Goal: Task Accomplishment & Management: Complete application form

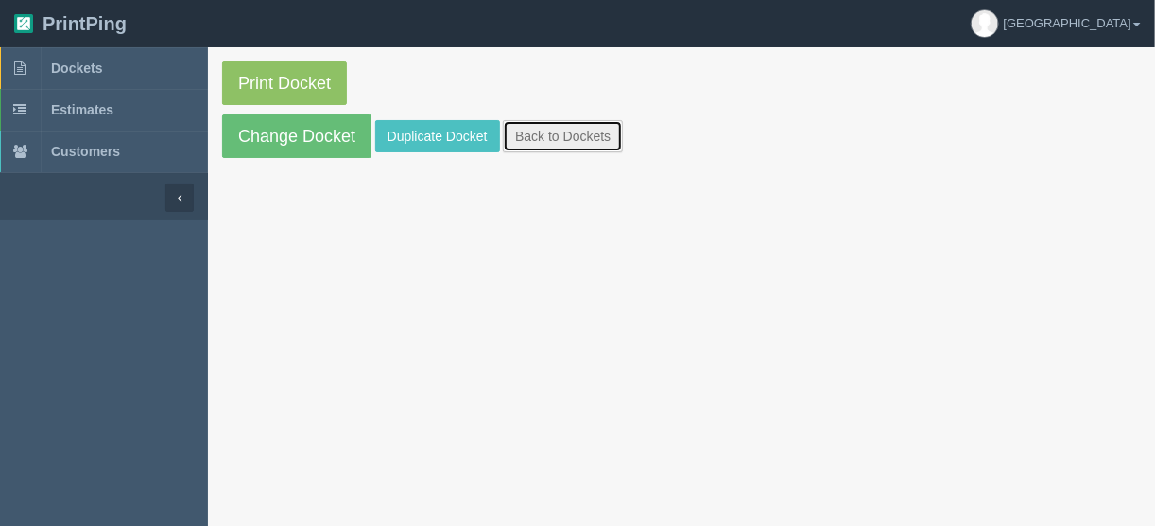
drag, startPoint x: 543, startPoint y: 130, endPoint x: 556, endPoint y: 130, distance: 13.2
click at [543, 130] on link "Back to Dockets" at bounding box center [563, 136] width 120 height 32
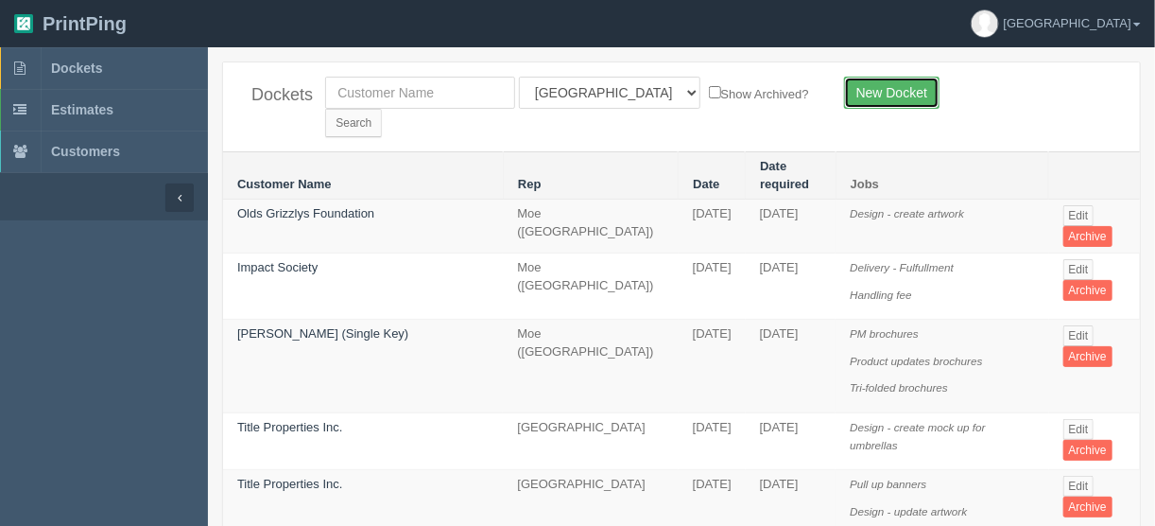
click at [906, 83] on link "New Docket" at bounding box center [891, 93] width 95 height 32
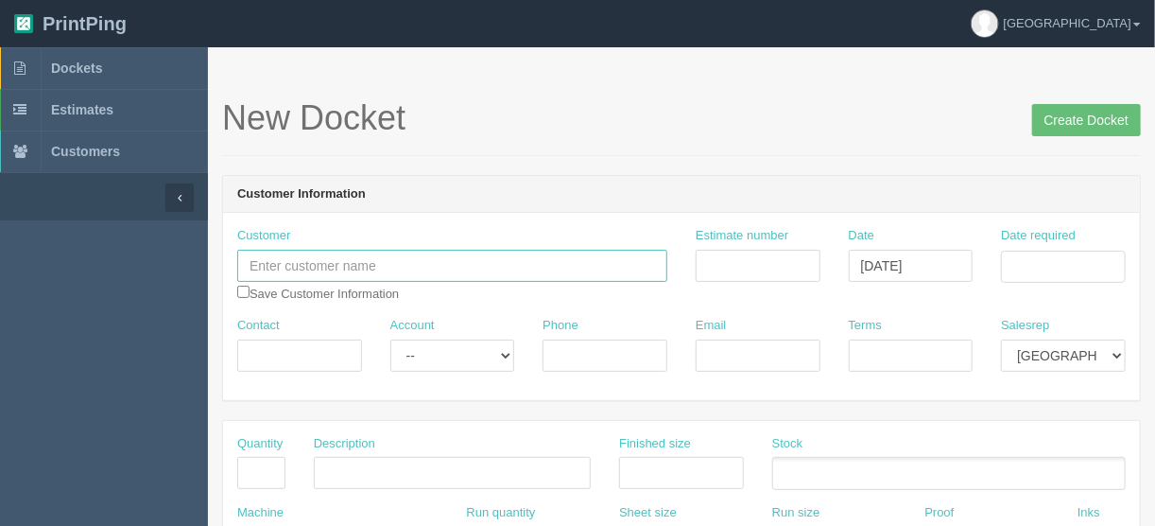
click at [287, 254] on input "text" at bounding box center [452, 266] width 430 height 32
paste input "NEW COVENANT ASSEMBLY SOUTH WEST"
click at [276, 260] on input "NEW COVENANT ASSEMBLY SOUTH WEST" at bounding box center [452, 266] width 430 height 32
type input "New Covenant Aseembly South West"
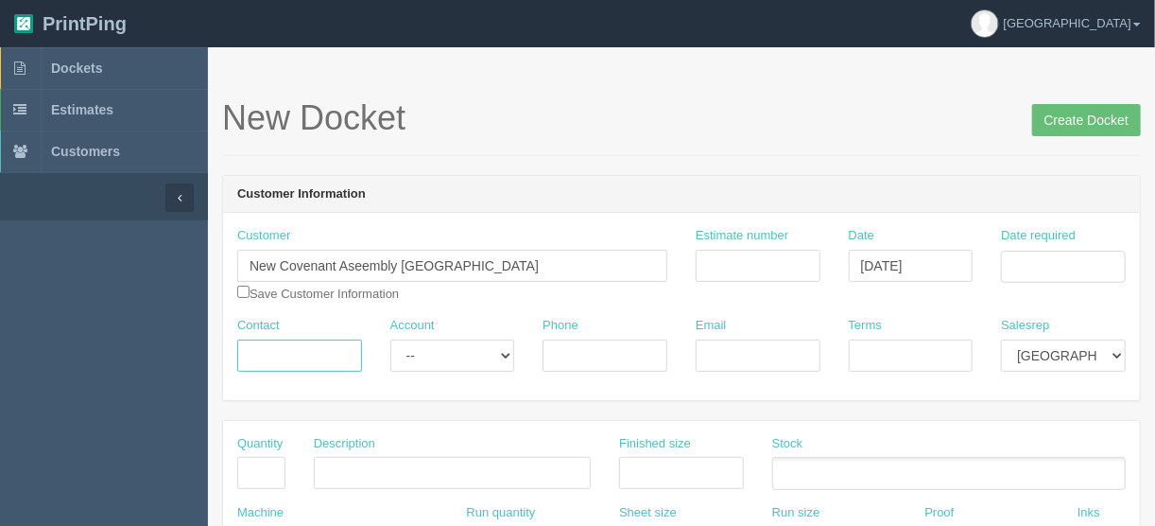
click at [245, 351] on input "Contact" at bounding box center [299, 355] width 125 height 32
type input "Michael"
click at [705, 344] on input "Email" at bounding box center [758, 355] width 125 height 32
paste input "ofili.chijindu@ncasw.ca"
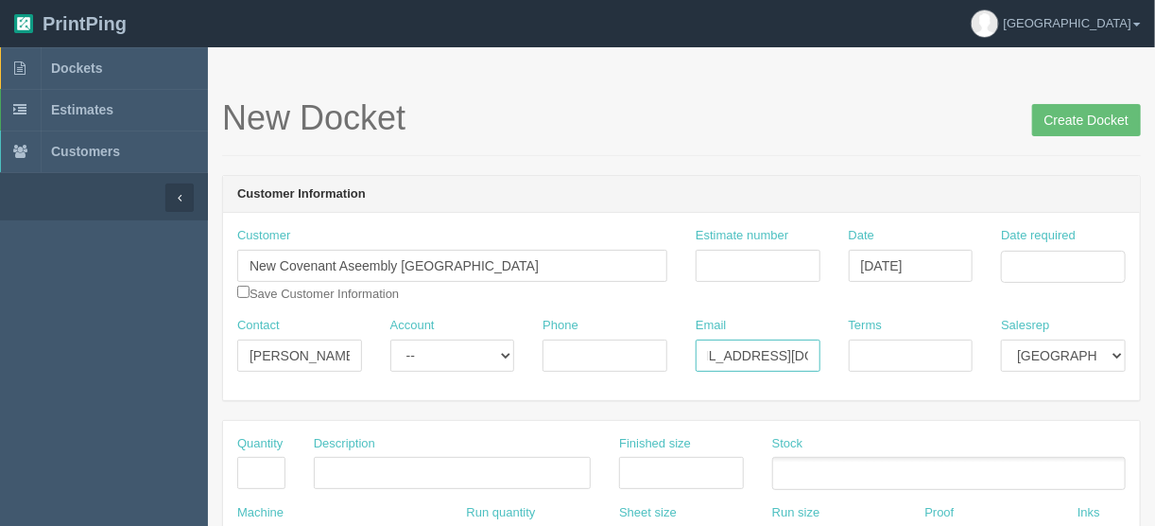
type input "ofili.chijindu@ncasw.ca"
click at [581, 357] on input "Phone" at bounding box center [605, 355] width 125 height 32
paste input "4038638897"
type input "4038638897"
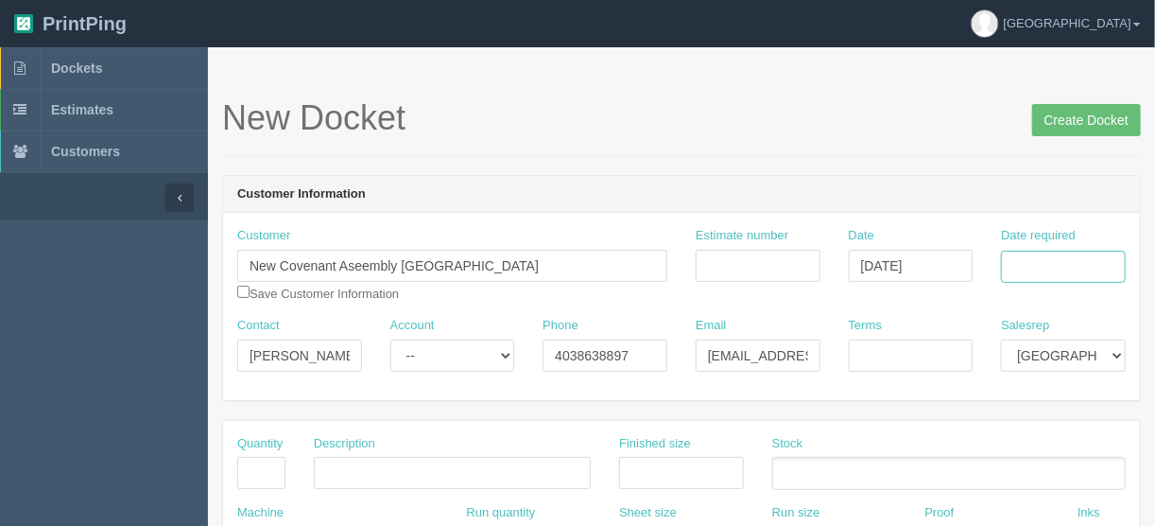
click at [1060, 264] on input "Date required" at bounding box center [1063, 267] width 125 height 32
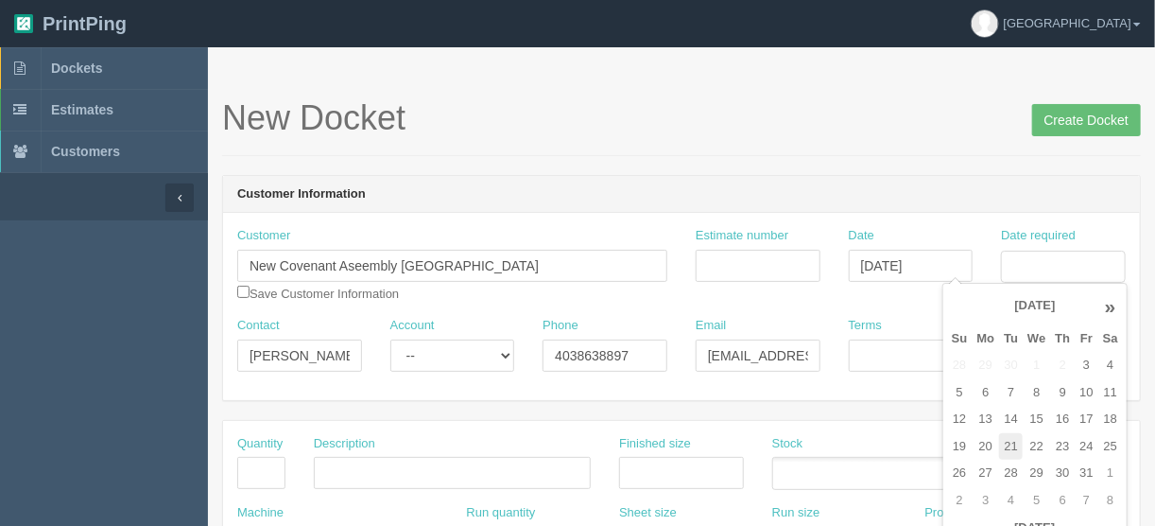
click at [1003, 440] on td "21" at bounding box center [1011, 446] width 24 height 27
click at [1080, 419] on td "17" at bounding box center [1086, 419] width 23 height 27
type input "October 17, 2025"
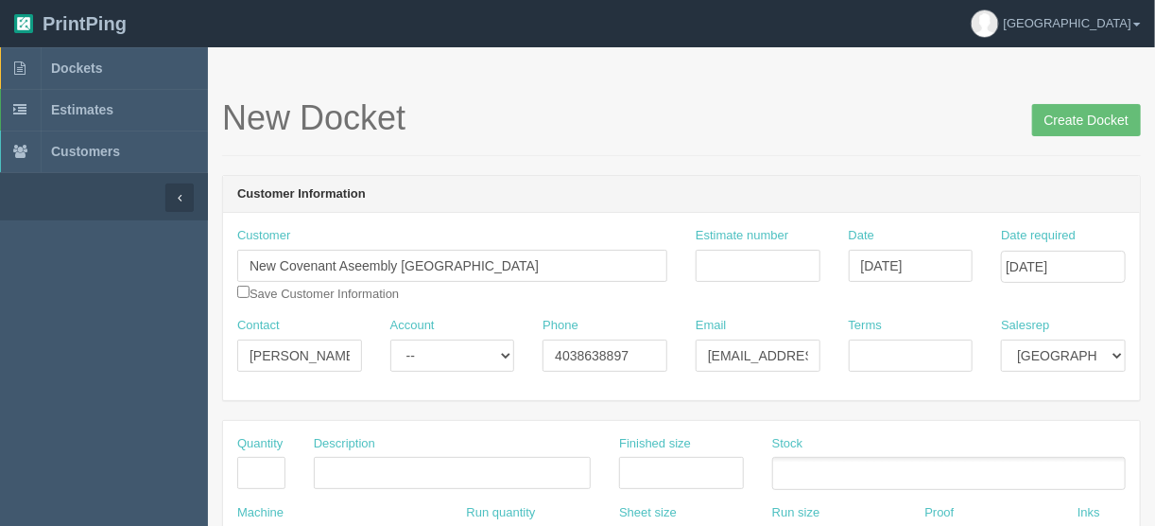
click at [821, 139] on div "New Docket Create Docket" at bounding box center [681, 127] width 919 height 57
click at [872, 349] on input "Terms" at bounding box center [911, 355] width 125 height 32
type input "COD"
click at [262, 461] on input "text" at bounding box center [261, 473] width 48 height 32
type input "1"
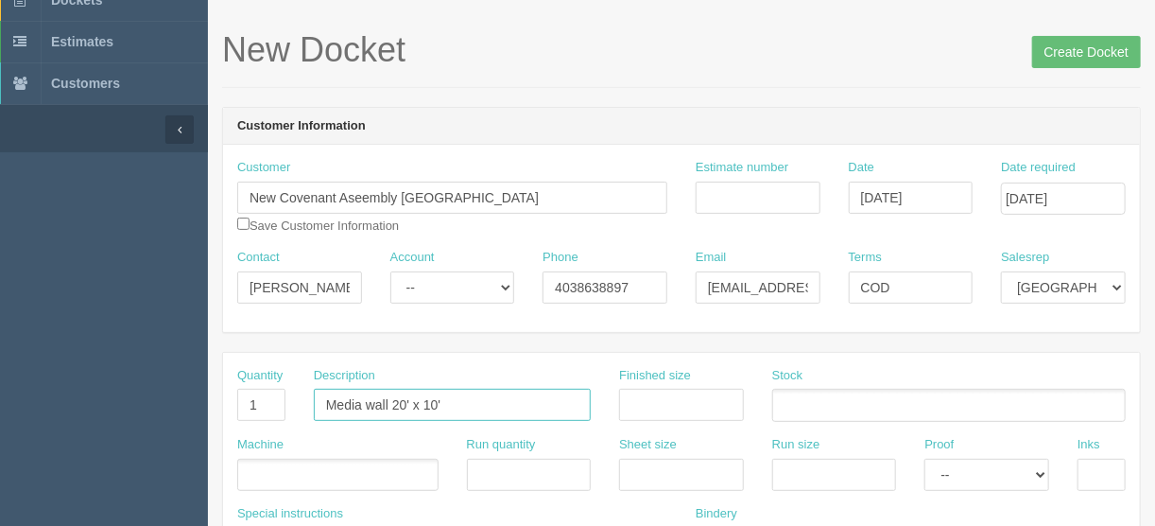
scroll to position [151, 0]
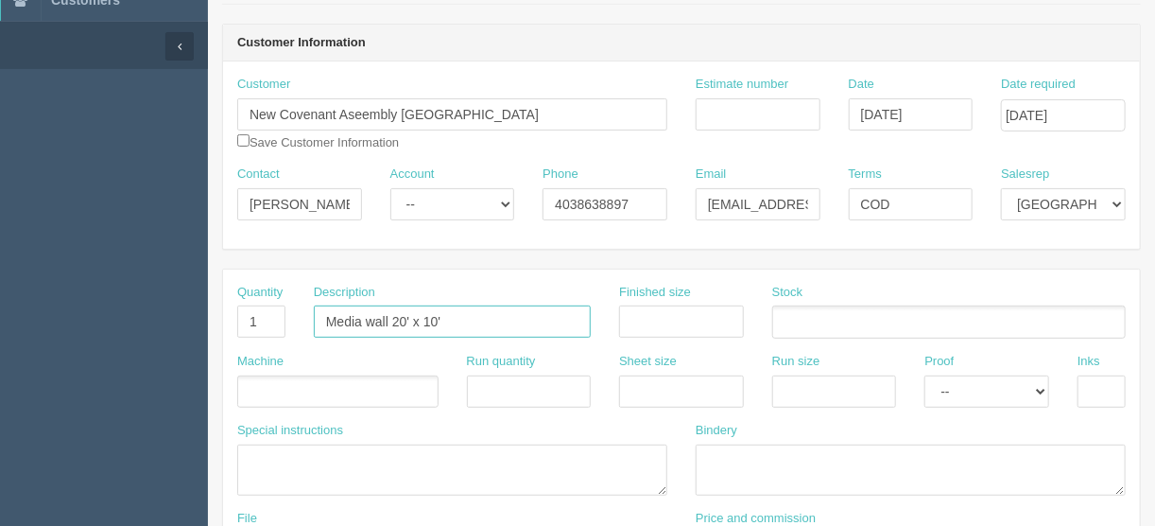
type input "Media wall 20' x 10'"
click at [276, 379] on ul at bounding box center [337, 391] width 201 height 33
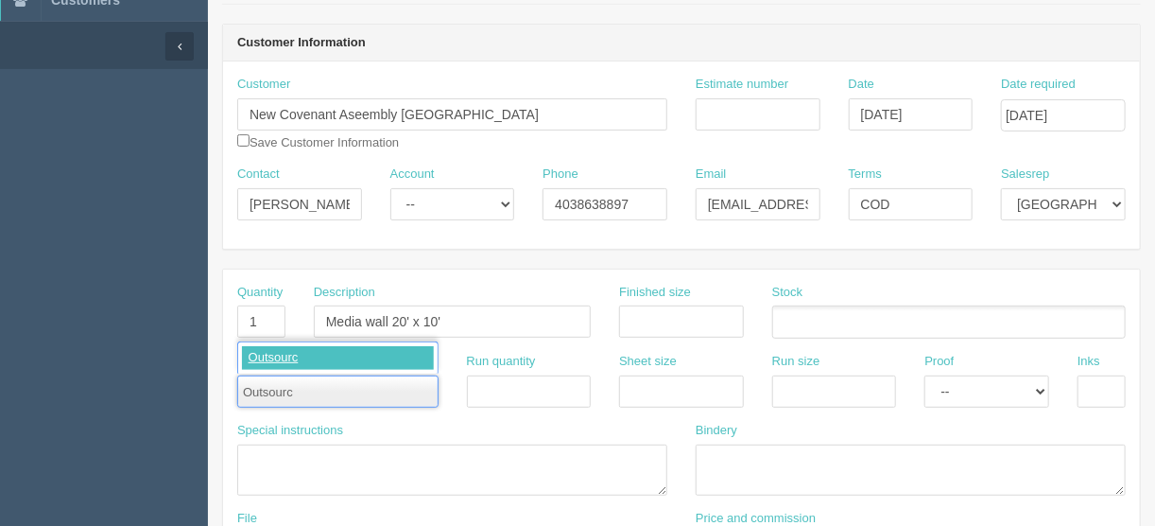
type input "Outsource"
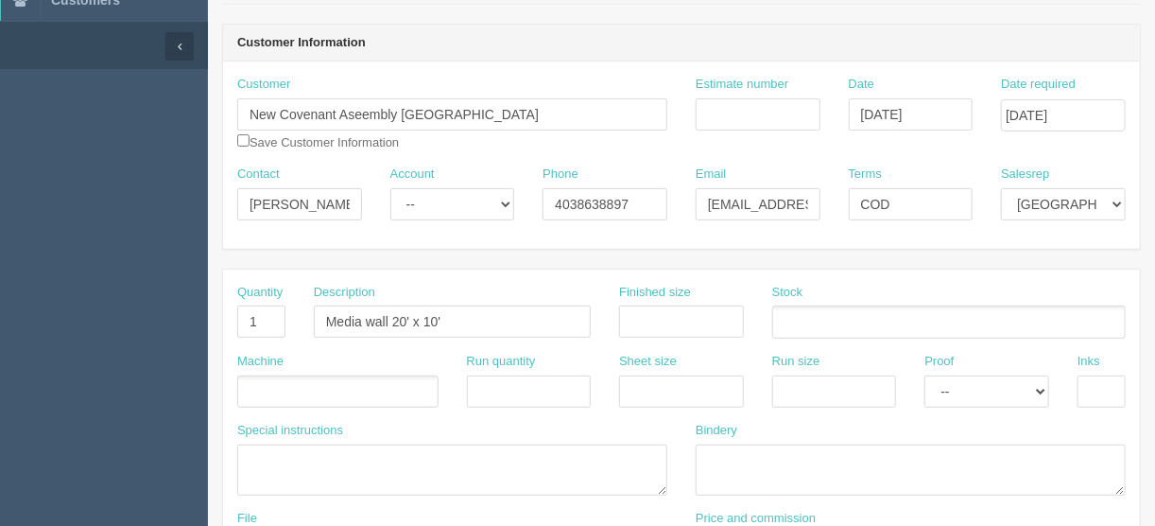
click at [298, 391] on ul at bounding box center [337, 391] width 201 height 33
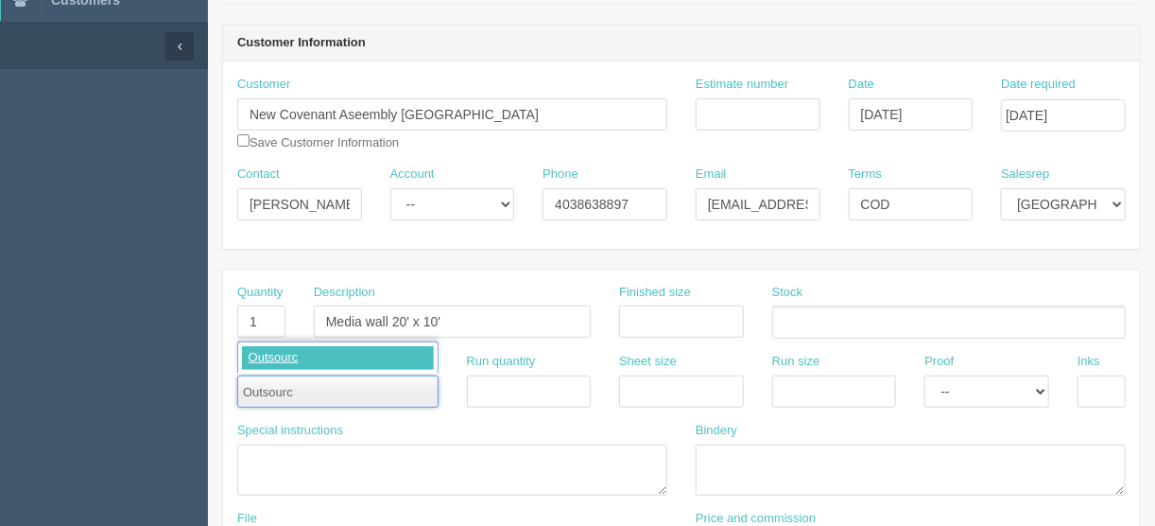
type input "Outsource"
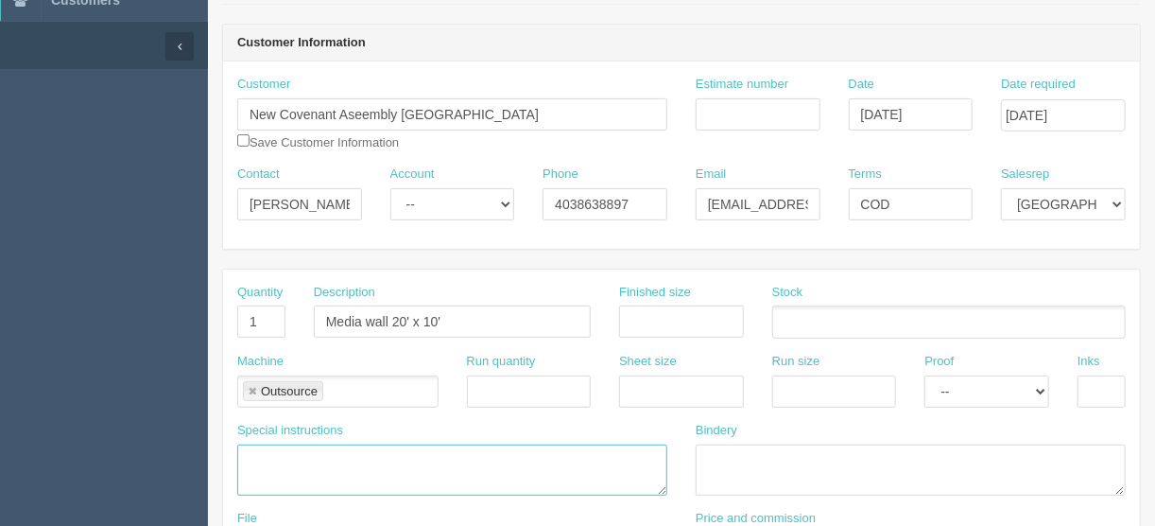
click at [251, 451] on textarea at bounding box center [452, 469] width 430 height 51
click at [325, 472] on textarea "PO to Vantex: 1 media wall CTF-STR-20x10 with double sided graphic print @ $" at bounding box center [452, 469] width 430 height 51
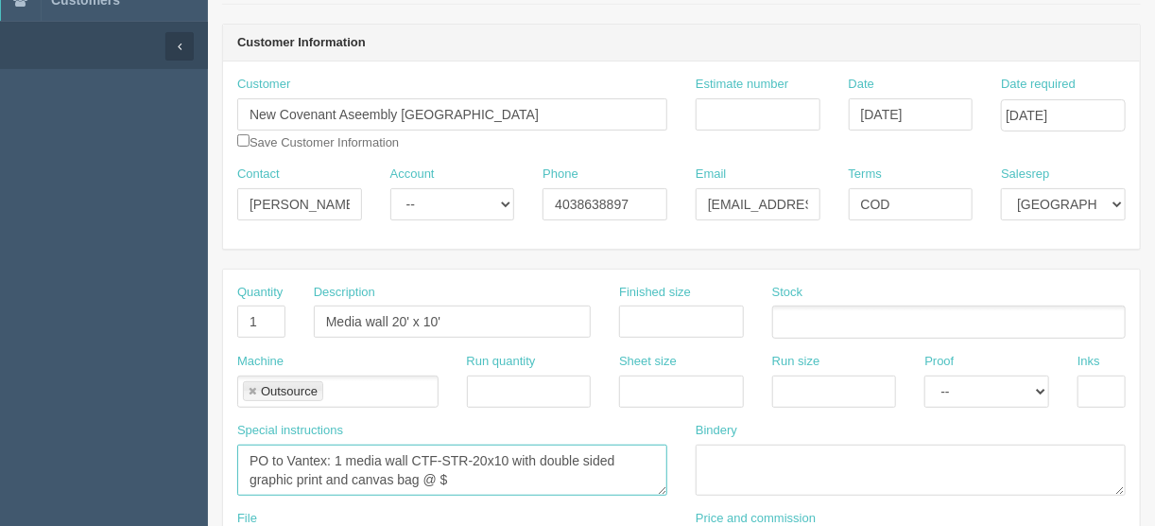
click at [461, 475] on textarea "PO to Vantex: 1 media wall CTF-STR-20x10 with double sided graphic print and ca…" at bounding box center [452, 469] width 430 height 51
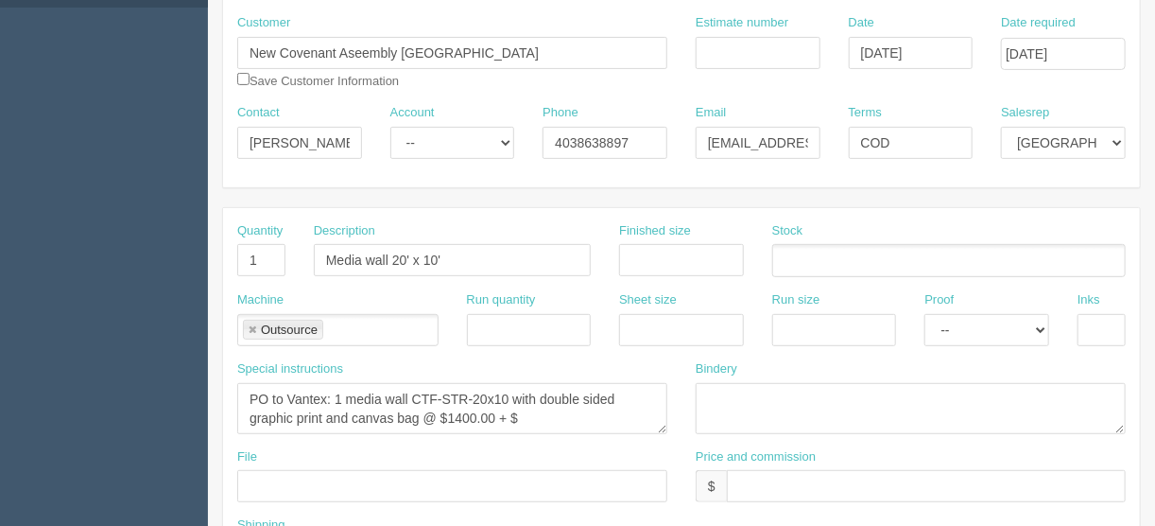
scroll to position [302, 0]
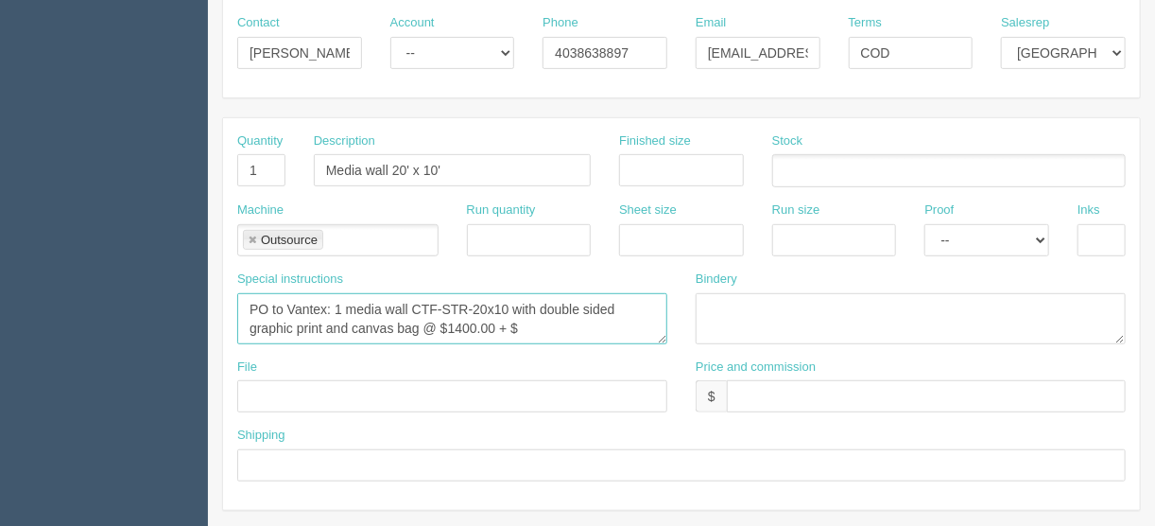
click at [535, 318] on textarea "PO to Vantex: 1 media wall CTF-STR-20x10 with double sided graphic print and ca…" at bounding box center [452, 318] width 430 height 51
type textarea "PO to Vantex: 1 media wall CTF-STR-20x10 with double sided graphic print and ca…"
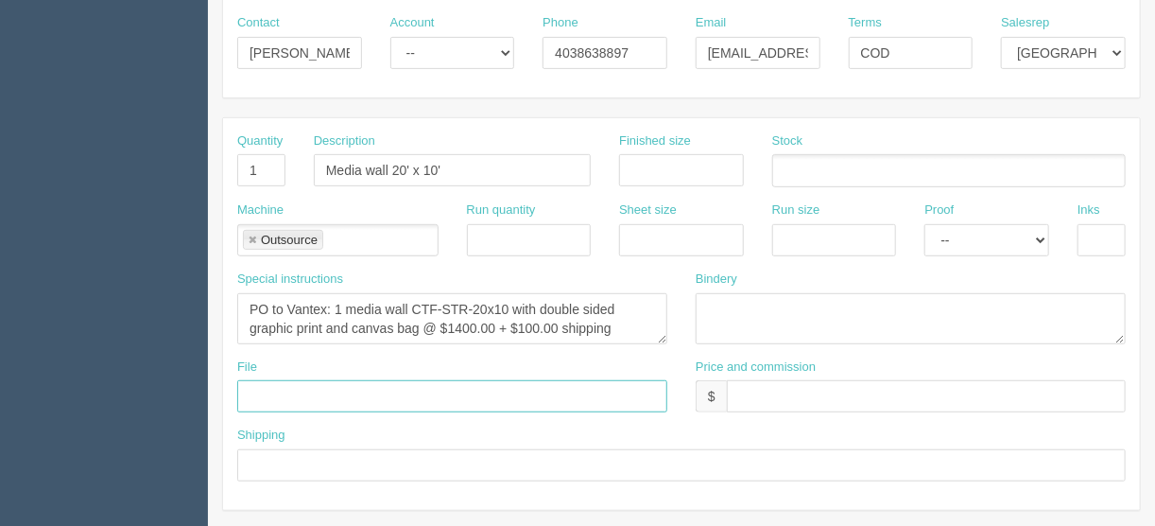
click at [272, 386] on input "text" at bounding box center [452, 396] width 430 height 32
type input "Emailed to vendor"
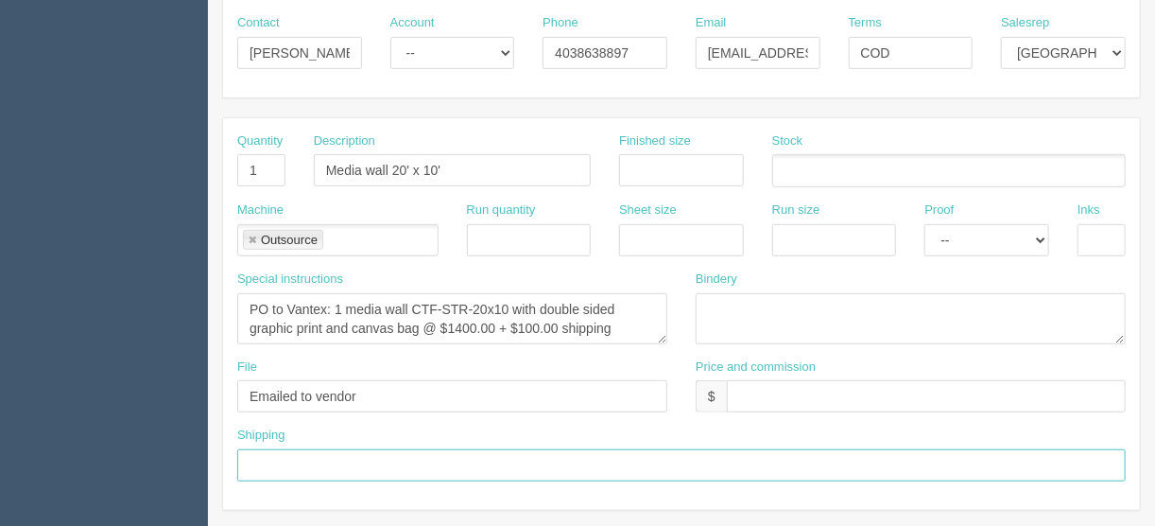
click at [277, 458] on input "text" at bounding box center [681, 465] width 889 height 32
type input "Call/email when ready"
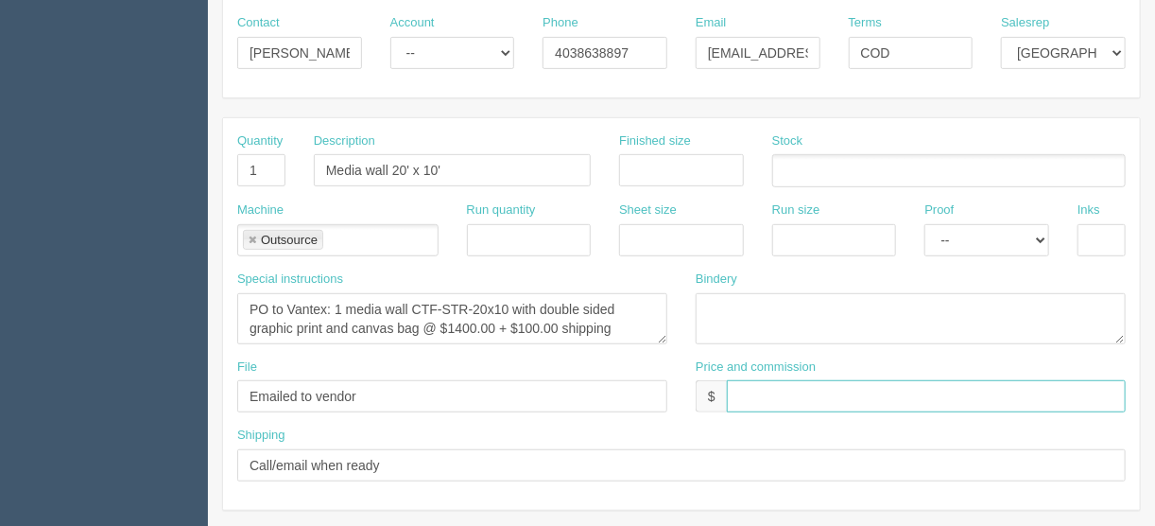
click at [741, 386] on input "text" at bounding box center [926, 396] width 399 height 32
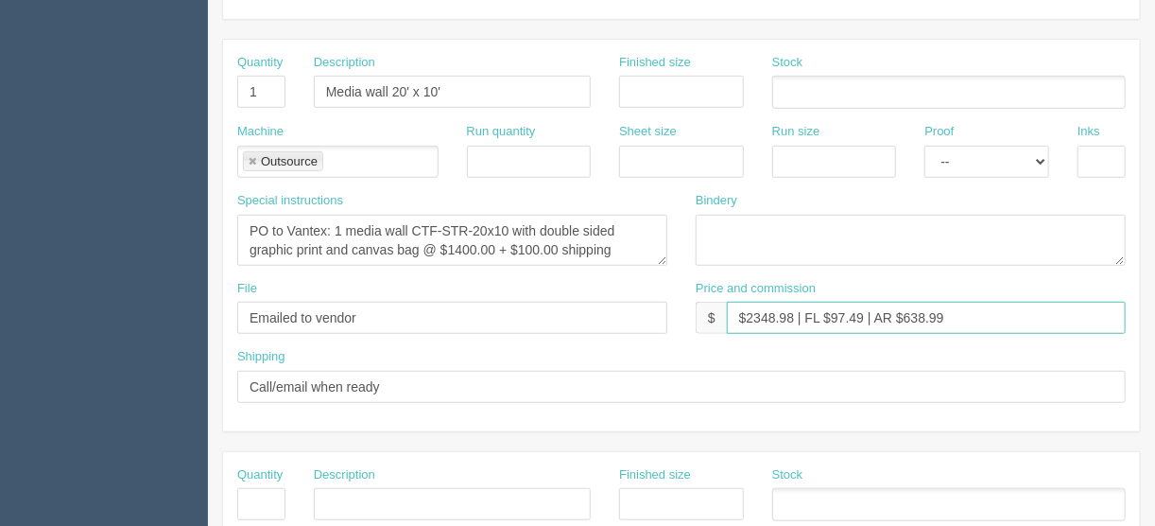
scroll to position [529, 0]
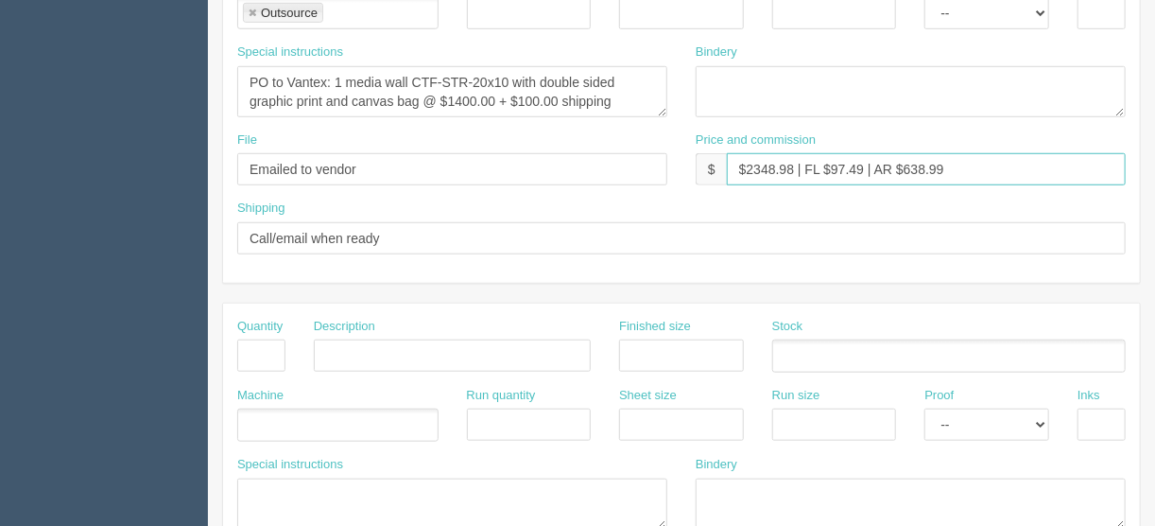
type input "$2348.98 | FL $97.49 | AR $638.99"
click at [261, 351] on input "text" at bounding box center [261, 355] width 48 height 32
type input "1"
type input "Design - create artwork"
click at [277, 409] on ul at bounding box center [337, 424] width 201 height 33
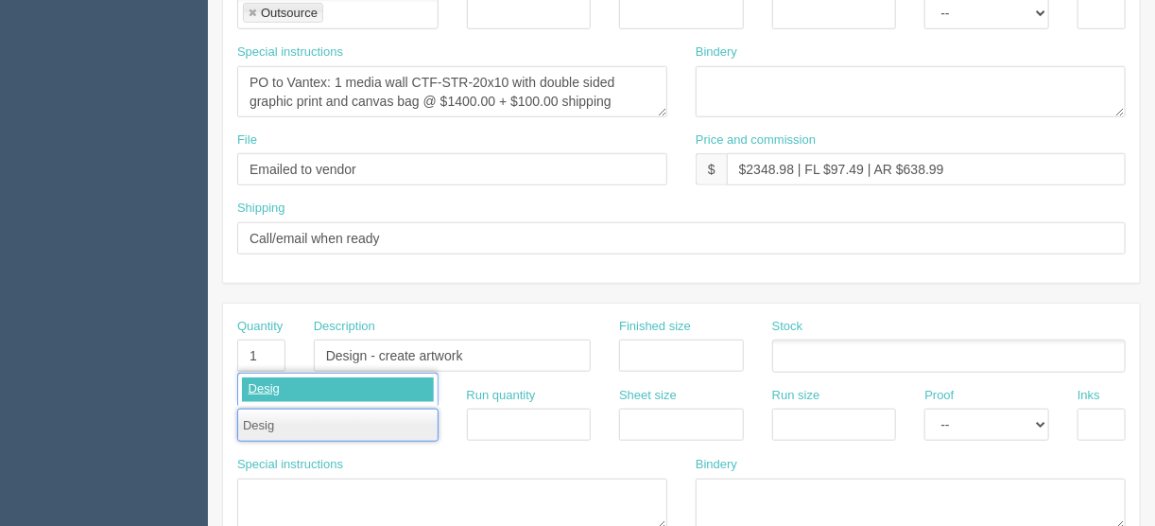
type input "Design"
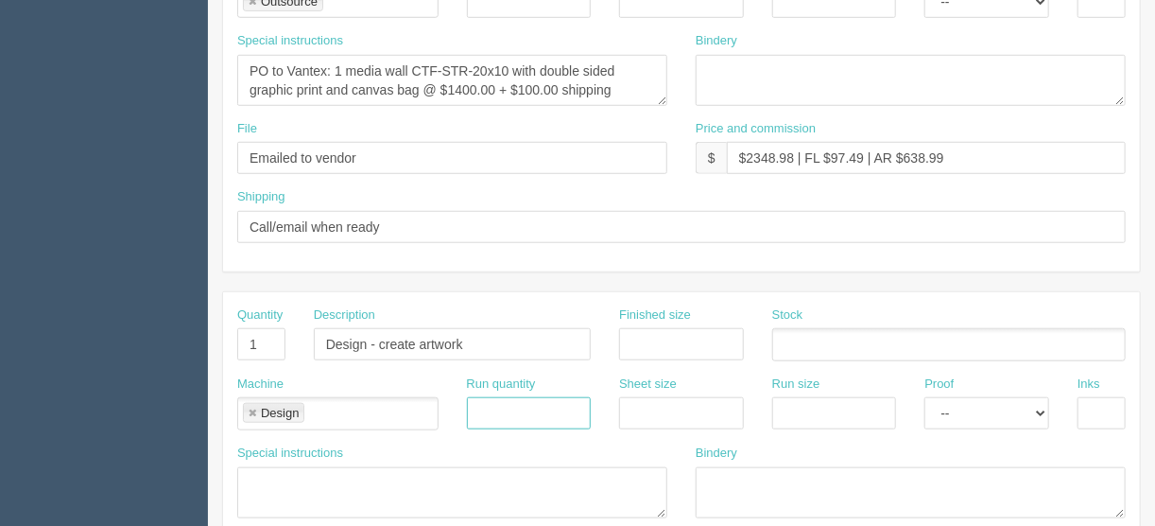
scroll to position [681, 0]
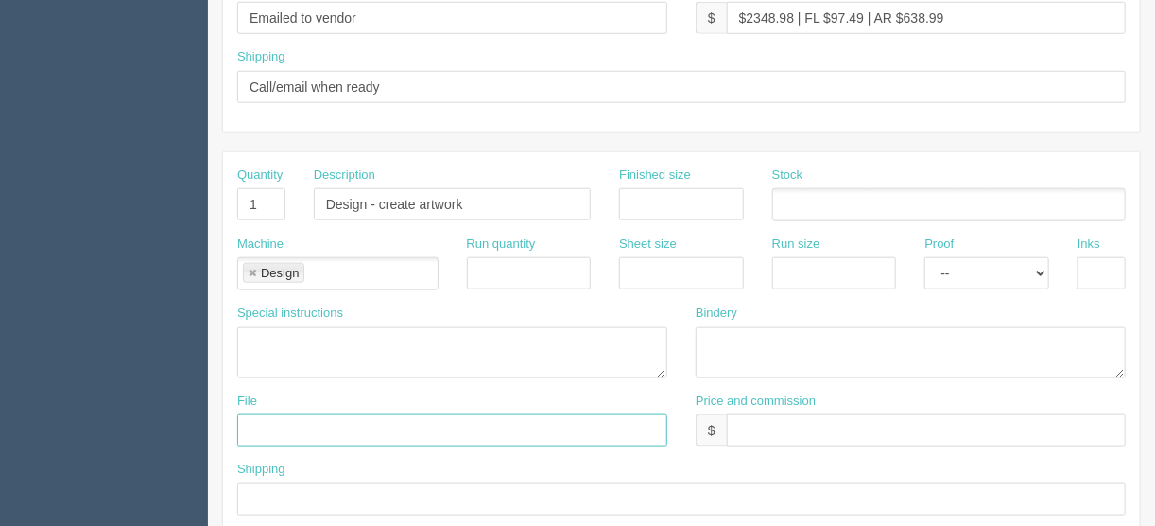
click at [253, 425] on input "text" at bounding box center [452, 430] width 430 height 32
type input "files@allrush.ca"
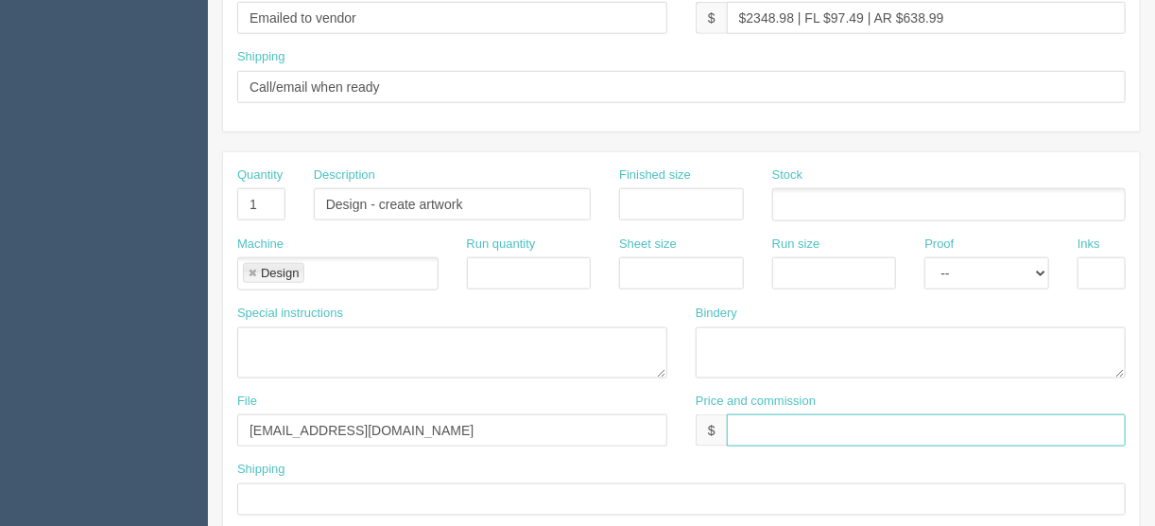
click at [772, 418] on input "text" at bounding box center [926, 430] width 399 height 32
type input "$Included above"
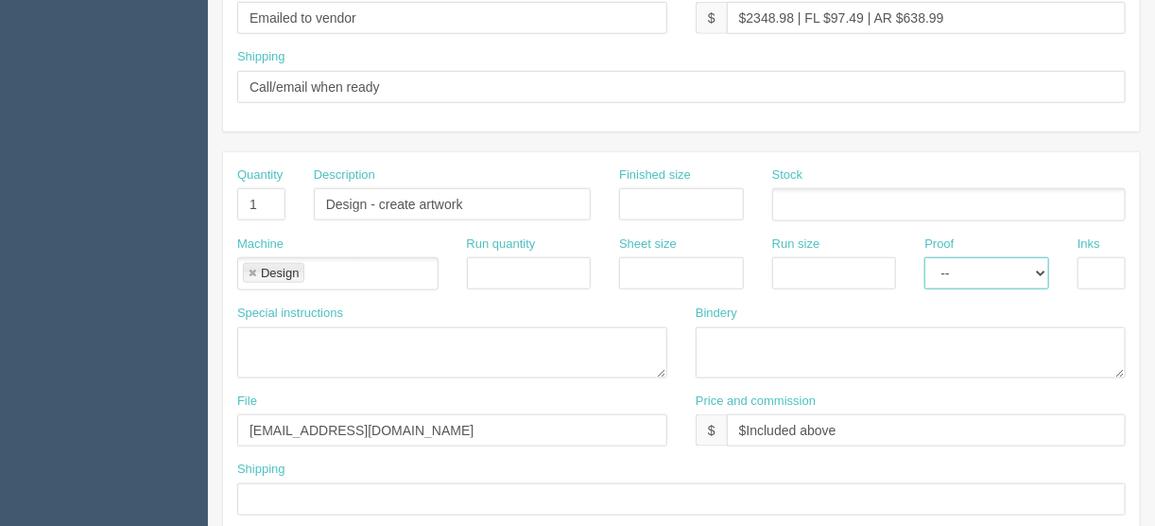
click at [1040, 270] on select "-- Email Hard Copy" at bounding box center [986, 273] width 125 height 32
select select "Email"
click at [924, 257] on select "-- Email Hard Copy" at bounding box center [986, 273] width 125 height 32
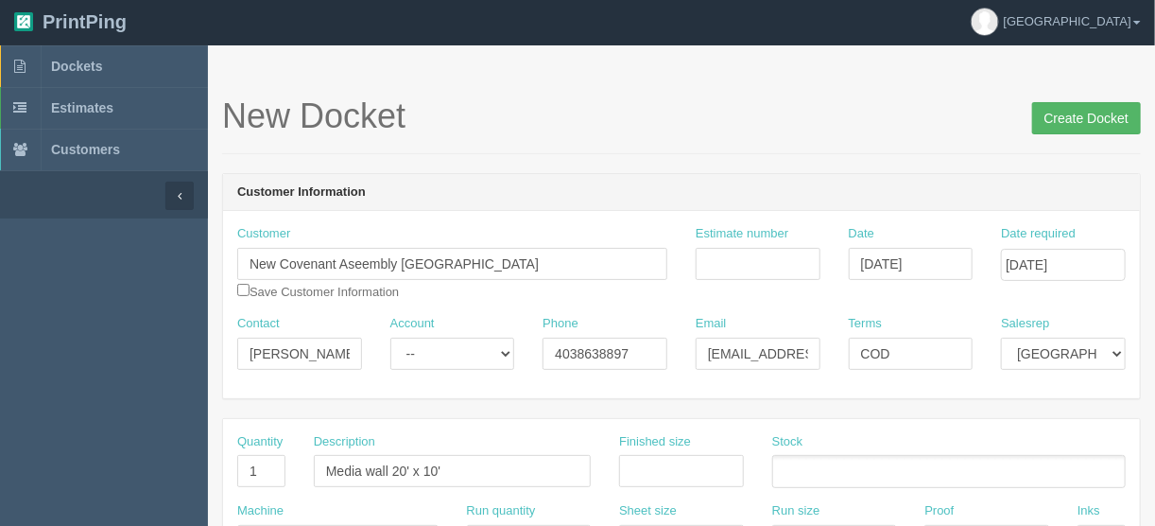
scroll to position [0, 0]
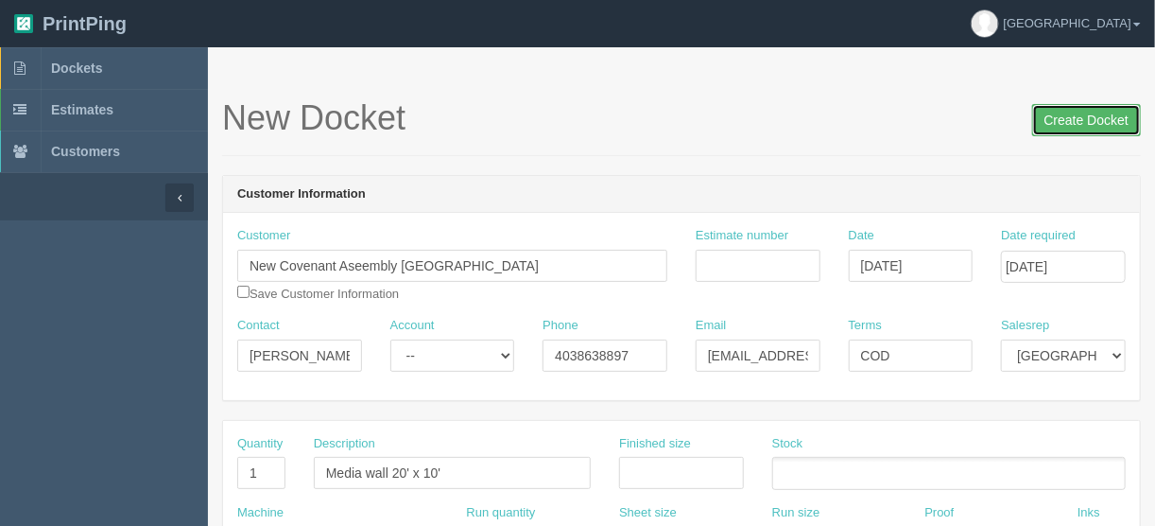
click at [1087, 118] on input "Create Docket" at bounding box center [1086, 120] width 109 height 32
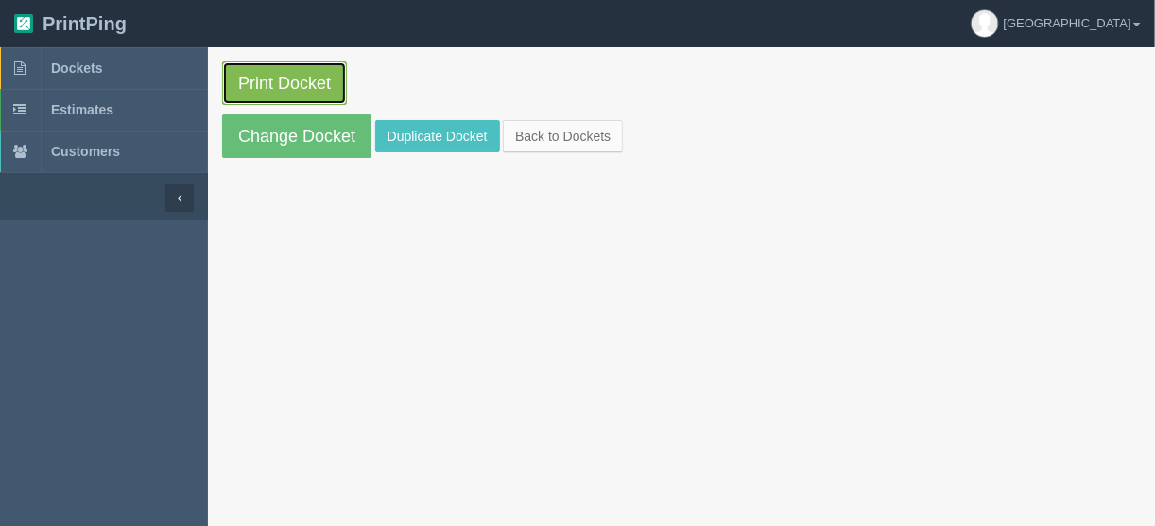
click at [283, 78] on link "Print Docket" at bounding box center [284, 82] width 125 height 43
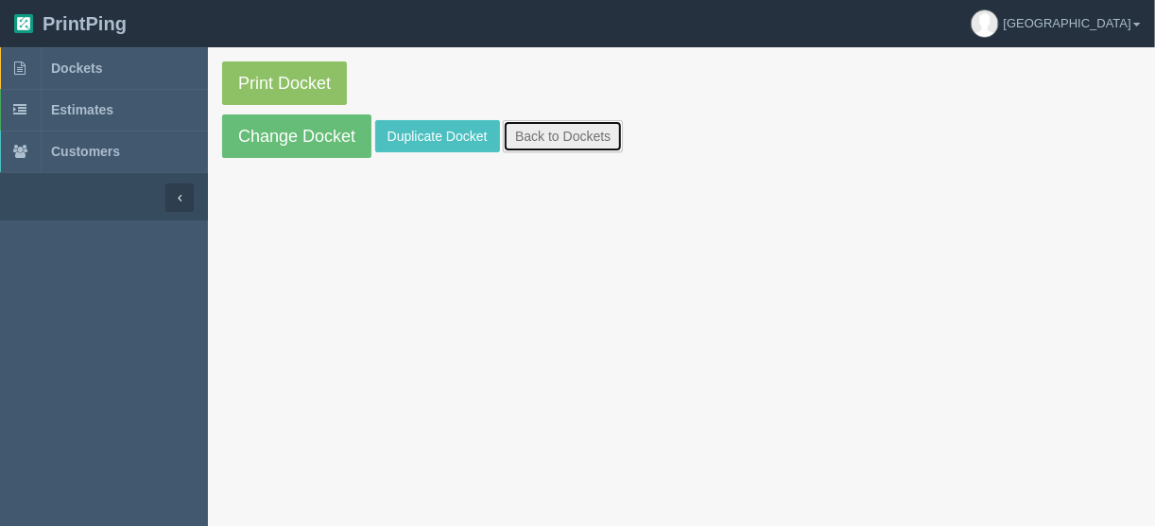
click at [537, 125] on link "Back to Dockets" at bounding box center [563, 136] width 120 height 32
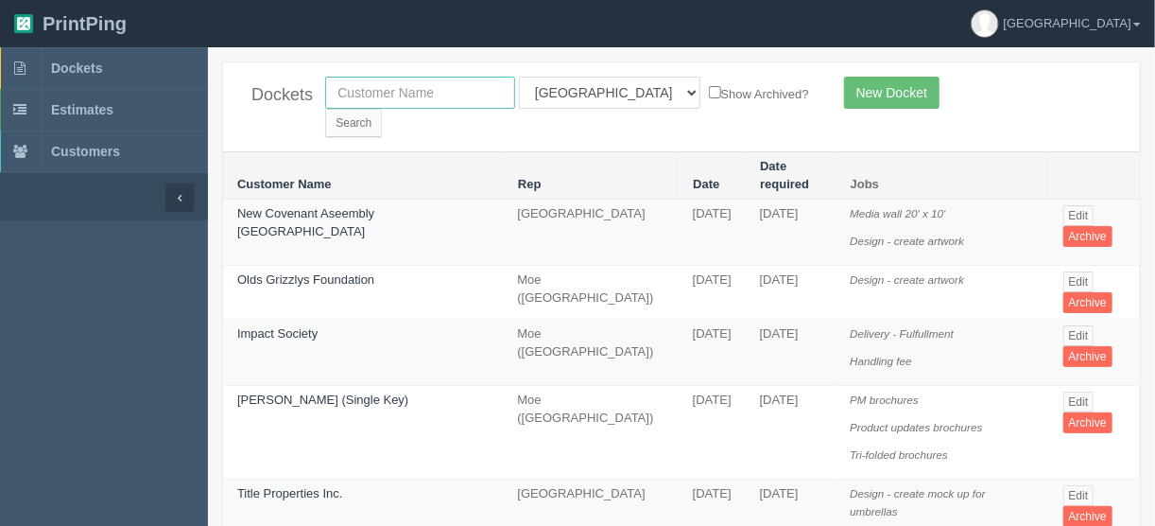
click at [378, 94] on input "text" at bounding box center [420, 93] width 190 height 32
type input "arise"
click at [382, 109] on input "Search" at bounding box center [353, 123] width 57 height 28
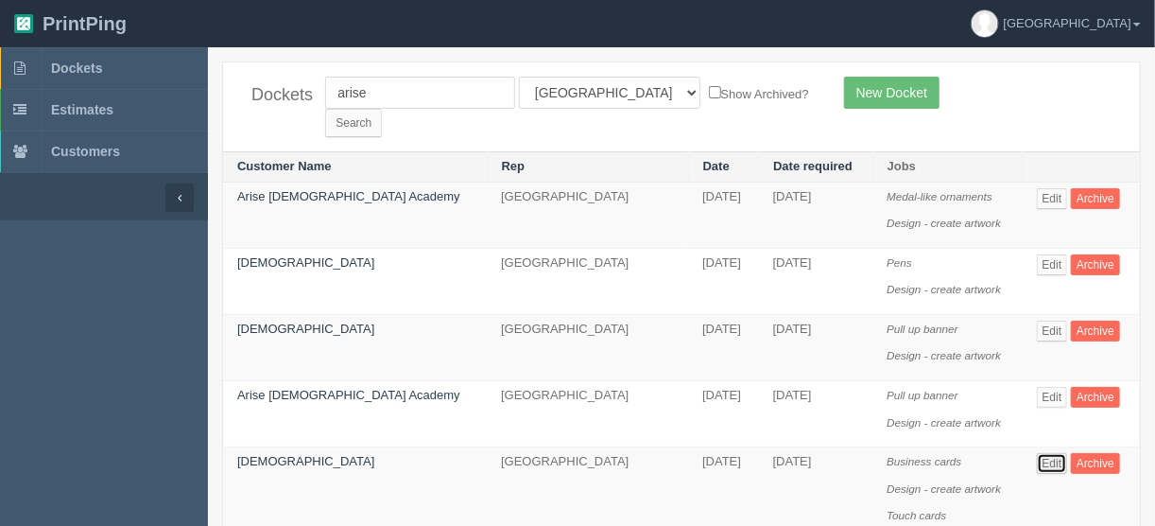
click at [1040, 453] on link "Edit" at bounding box center [1052, 463] width 31 height 21
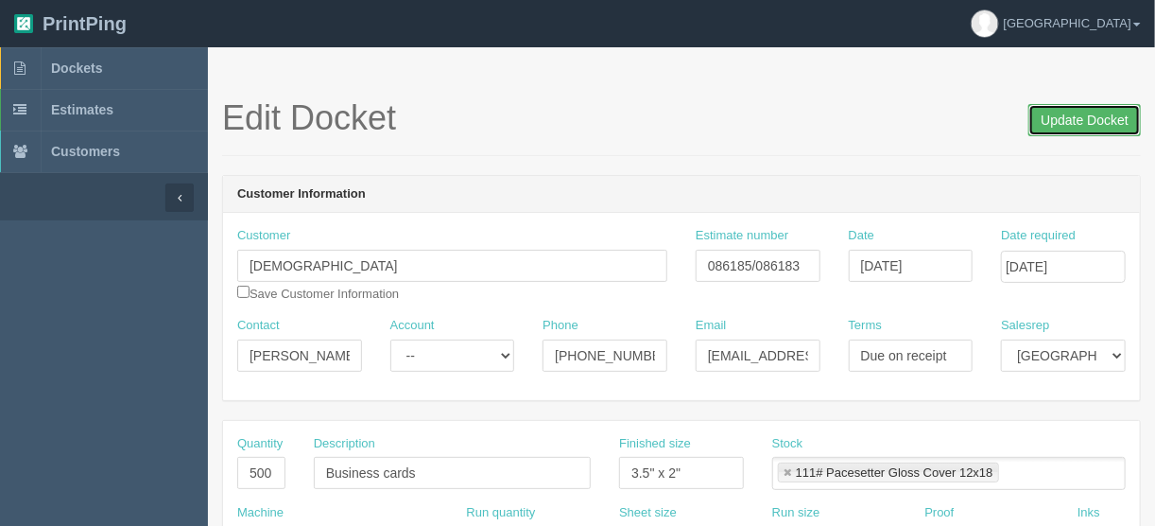
click at [1085, 119] on input "Update Docket" at bounding box center [1084, 120] width 112 height 32
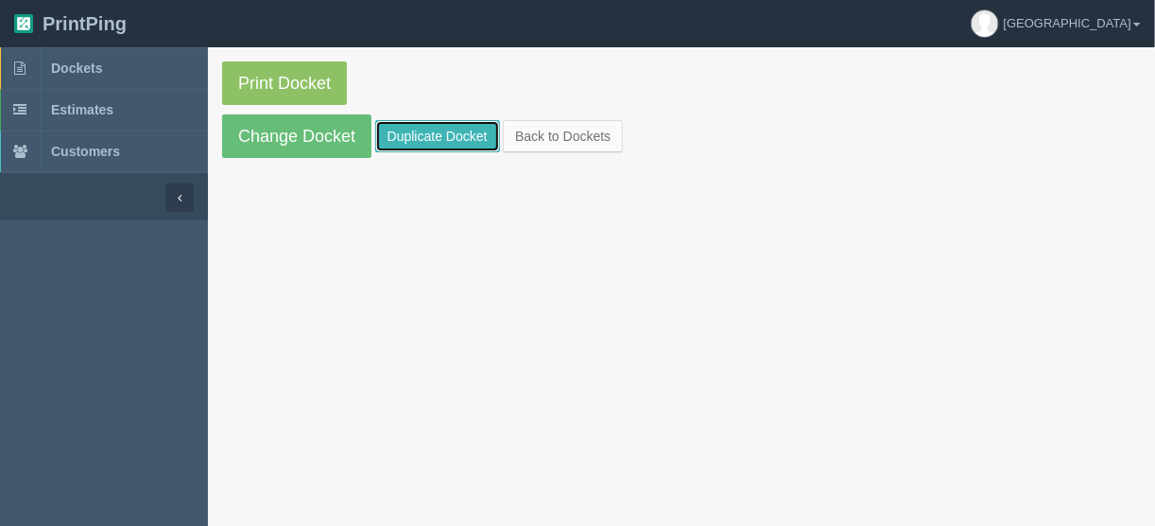
click at [432, 129] on link "Duplicate Docket" at bounding box center [437, 136] width 125 height 32
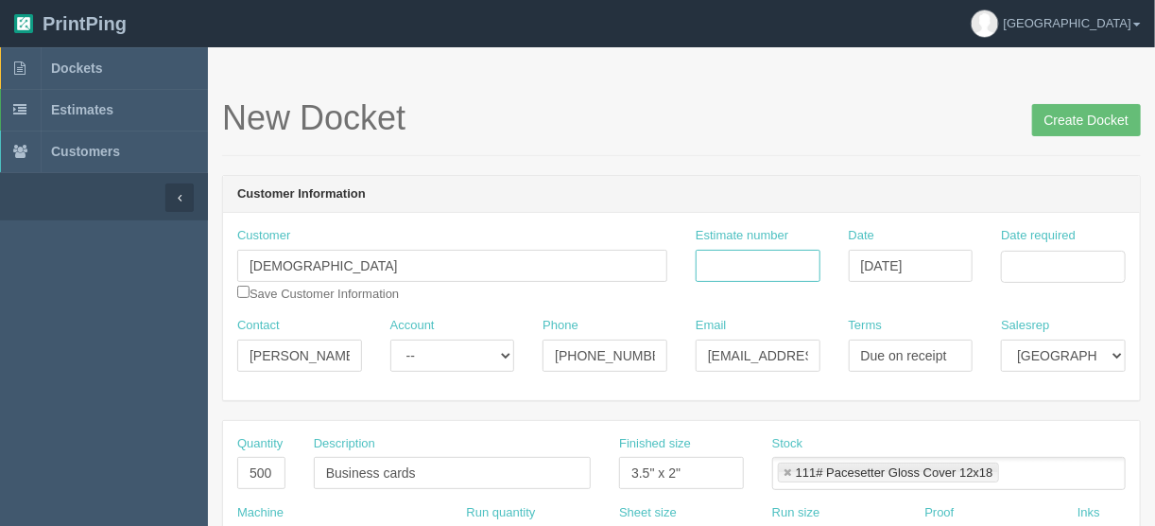
click at [737, 254] on input "Estimate number" at bounding box center [758, 266] width 125 height 32
type input "086185/086183"
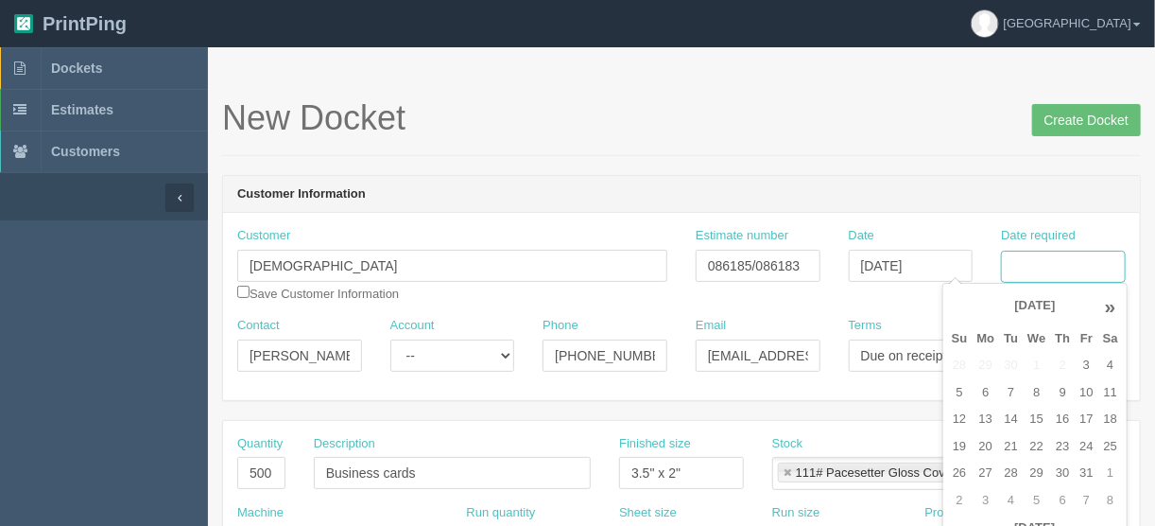
click at [1014, 267] on input "Date required" at bounding box center [1063, 267] width 125 height 32
click at [1008, 396] on td "7" at bounding box center [1011, 392] width 24 height 27
click at [1085, 389] on td "10" at bounding box center [1086, 392] width 23 height 27
type input "October 10, 2025"
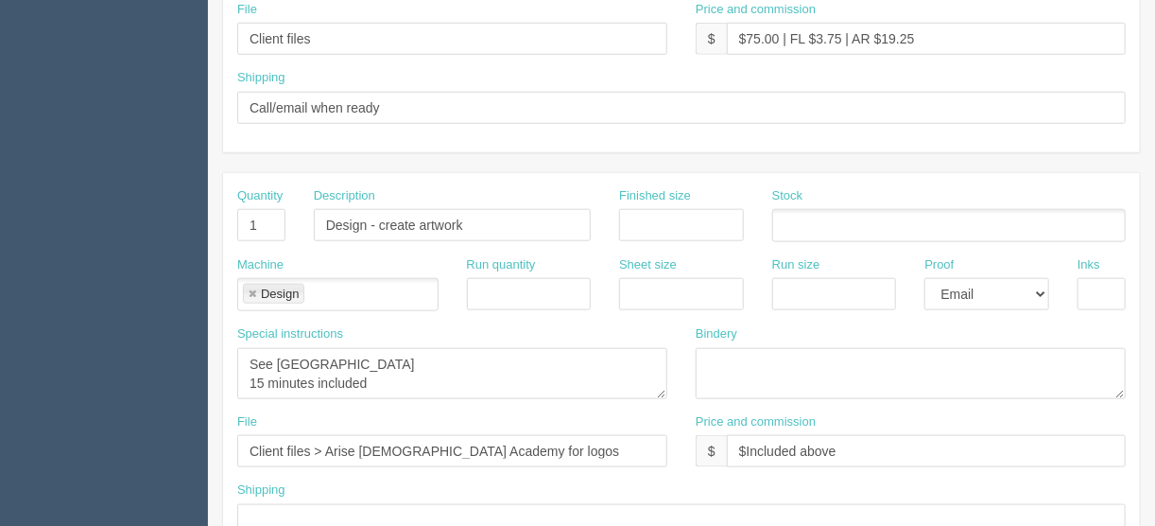
scroll to position [756, 0]
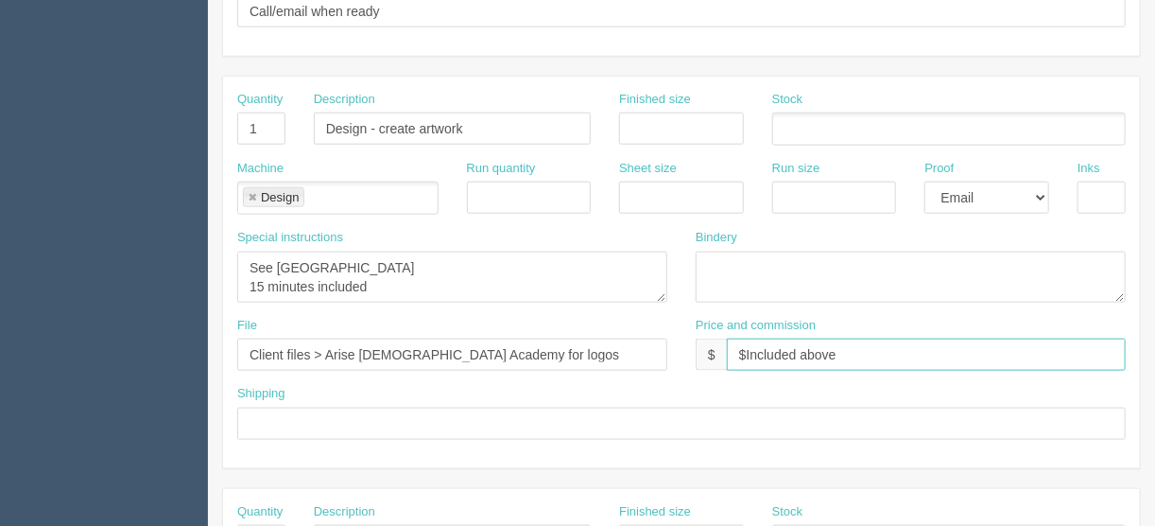
drag, startPoint x: 848, startPoint y: 349, endPoint x: 756, endPoint y: 351, distance: 91.7
click at [746, 345] on input "$Included above" at bounding box center [926, 354] width 399 height 32
type input "$21.25"
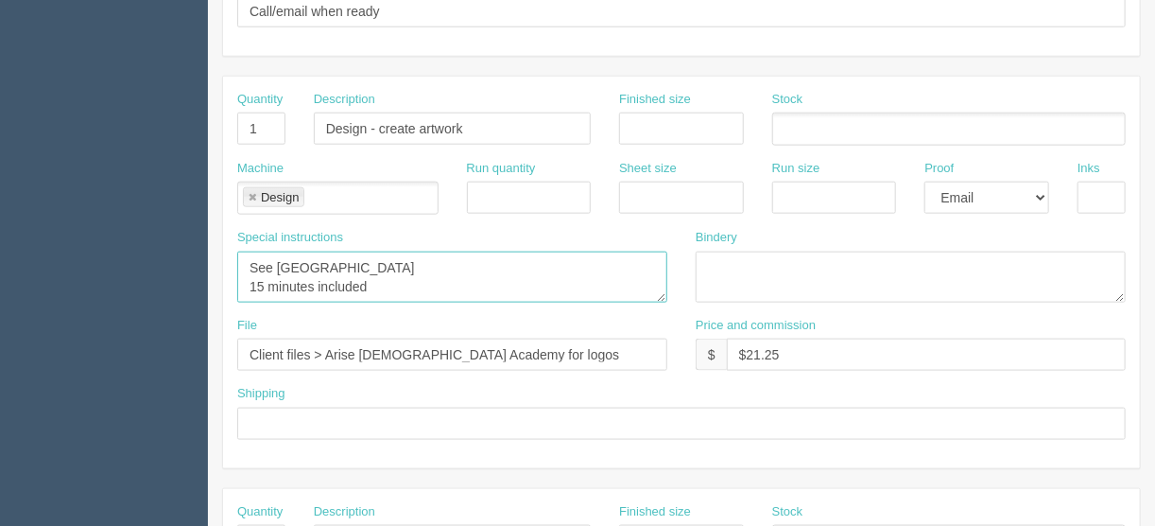
drag, startPoint x: 378, startPoint y: 282, endPoint x: 225, endPoint y: 244, distance: 157.7
click at [225, 244] on div "Special instructions See France 15 minutes included" at bounding box center [452, 273] width 458 height 88
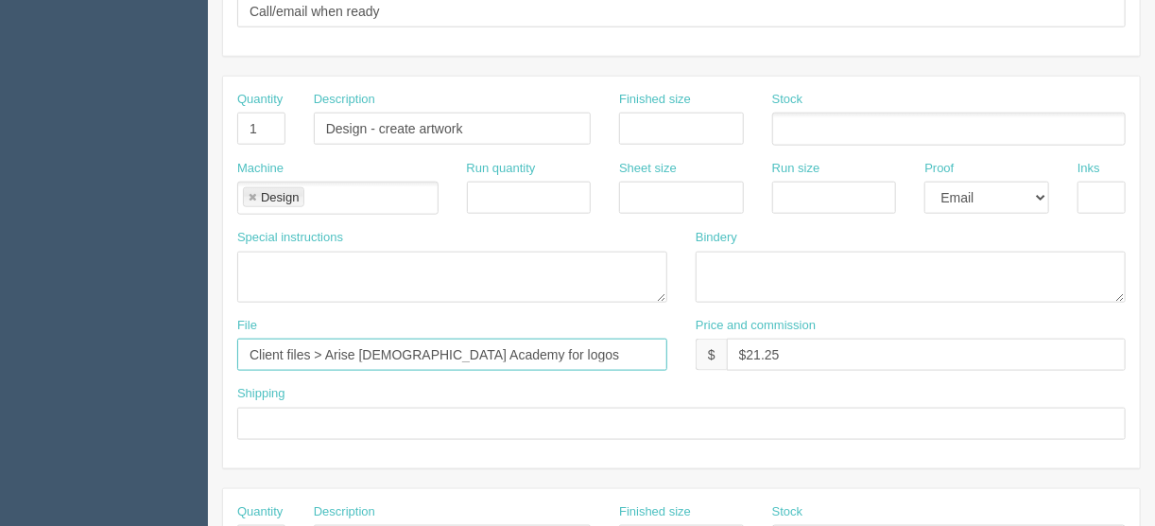
drag, startPoint x: 531, startPoint y: 352, endPoint x: 332, endPoint y: 360, distance: 199.6
click at [332, 360] on input "Client files > Arise Christian Academy for logos" at bounding box center [452, 354] width 430 height 32
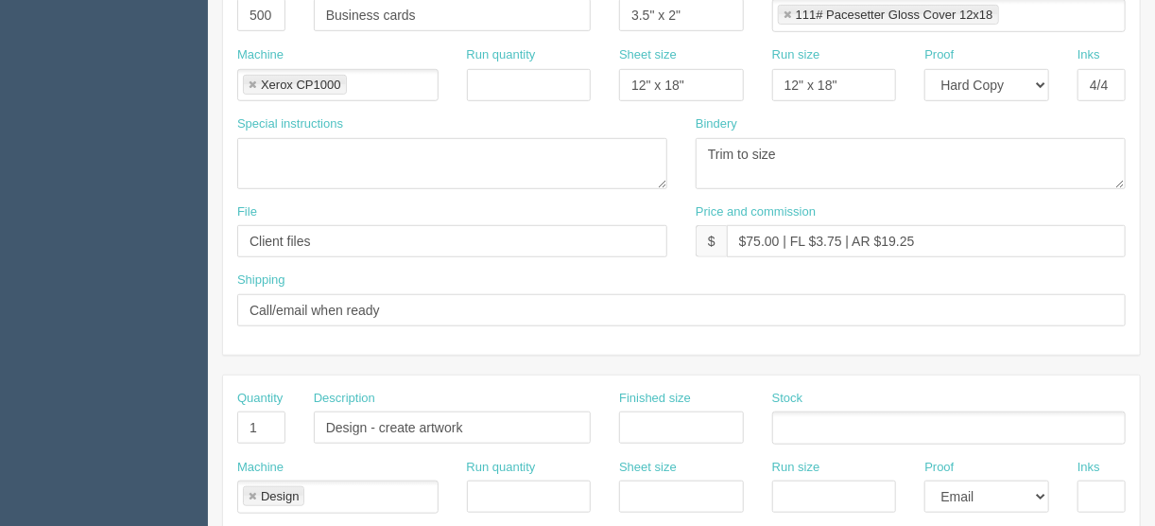
scroll to position [529, 0]
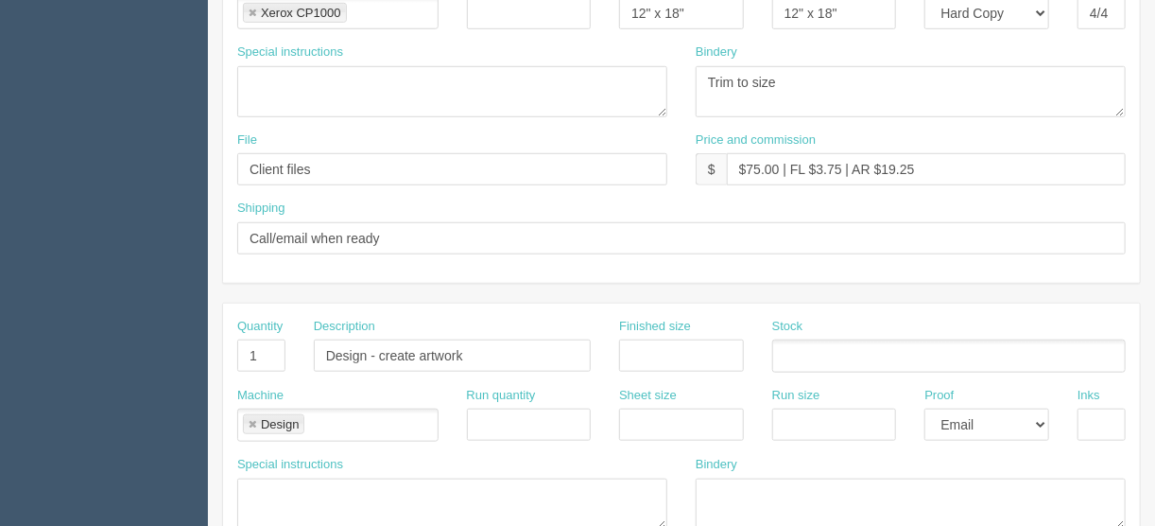
type input "Client files > April 2024 + see inside docket"
drag, startPoint x: 471, startPoint y: 349, endPoint x: 380, endPoint y: 345, distance: 90.8
click at [380, 345] on input "Design - create artwork" at bounding box center [452, 355] width 277 height 32
type input "Design - changes on artwork"
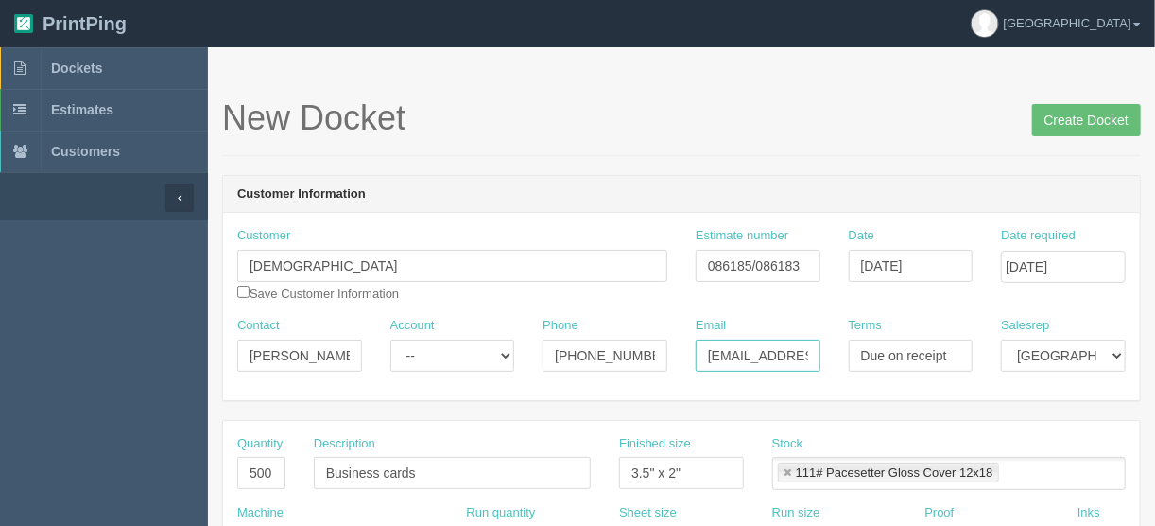
scroll to position [0, 55]
drag, startPoint x: 697, startPoint y: 352, endPoint x: 908, endPoint y: 357, distance: 211.8
click at [908, 357] on div "Contact Robert Martin Account -- Existing Client Allrush Client Rep Client Phon…" at bounding box center [681, 351] width 917 height 69
type input "rmartin@arisechristianacademy.ca"
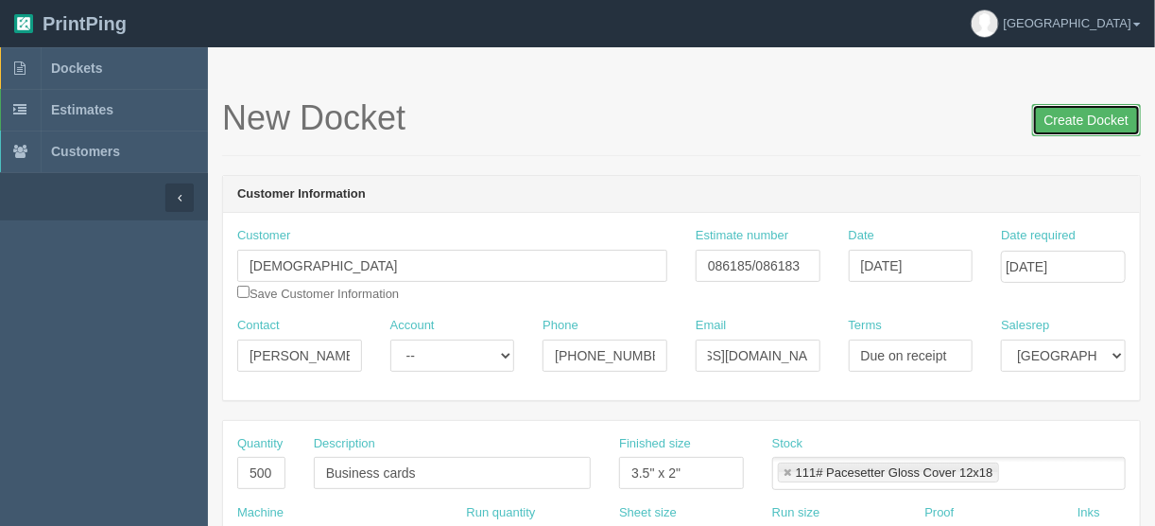
scroll to position [0, 0]
click at [1074, 120] on input "Create Docket" at bounding box center [1086, 120] width 109 height 32
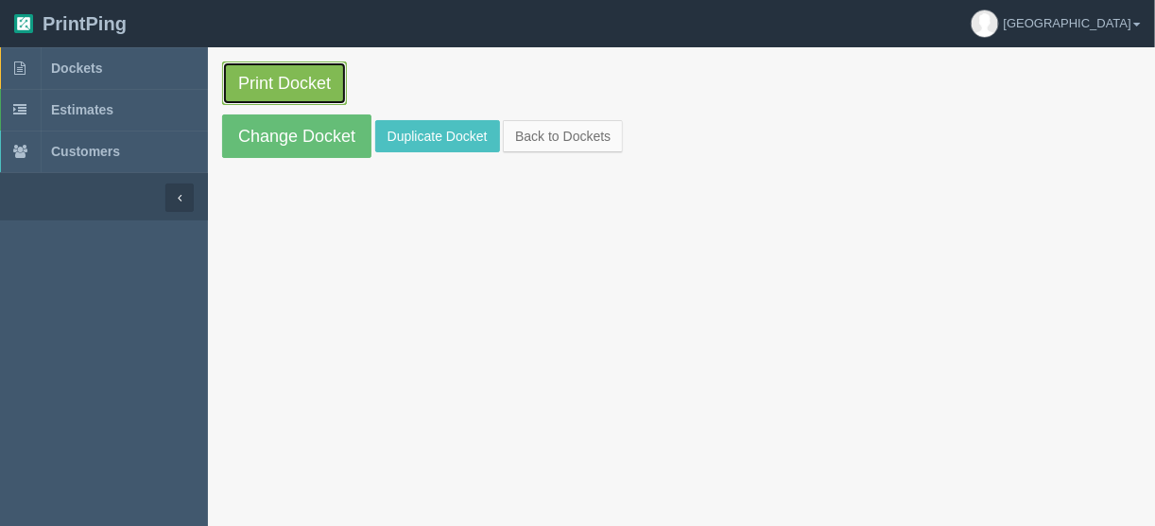
click at [295, 77] on link "Print Docket" at bounding box center [284, 82] width 125 height 43
